Goal: Information Seeking & Learning: Learn about a topic

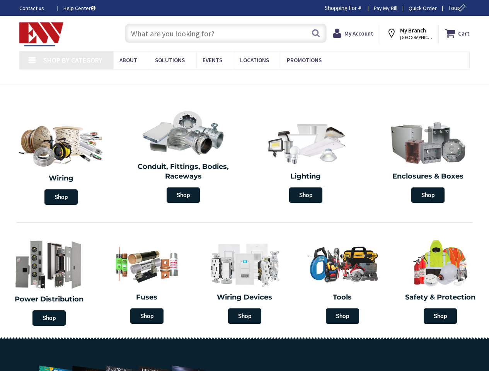
type input "[PERSON_NAME][GEOGRAPHIC_DATA], [STREET_ADDRESS]"
